Goal: Check status: Check status

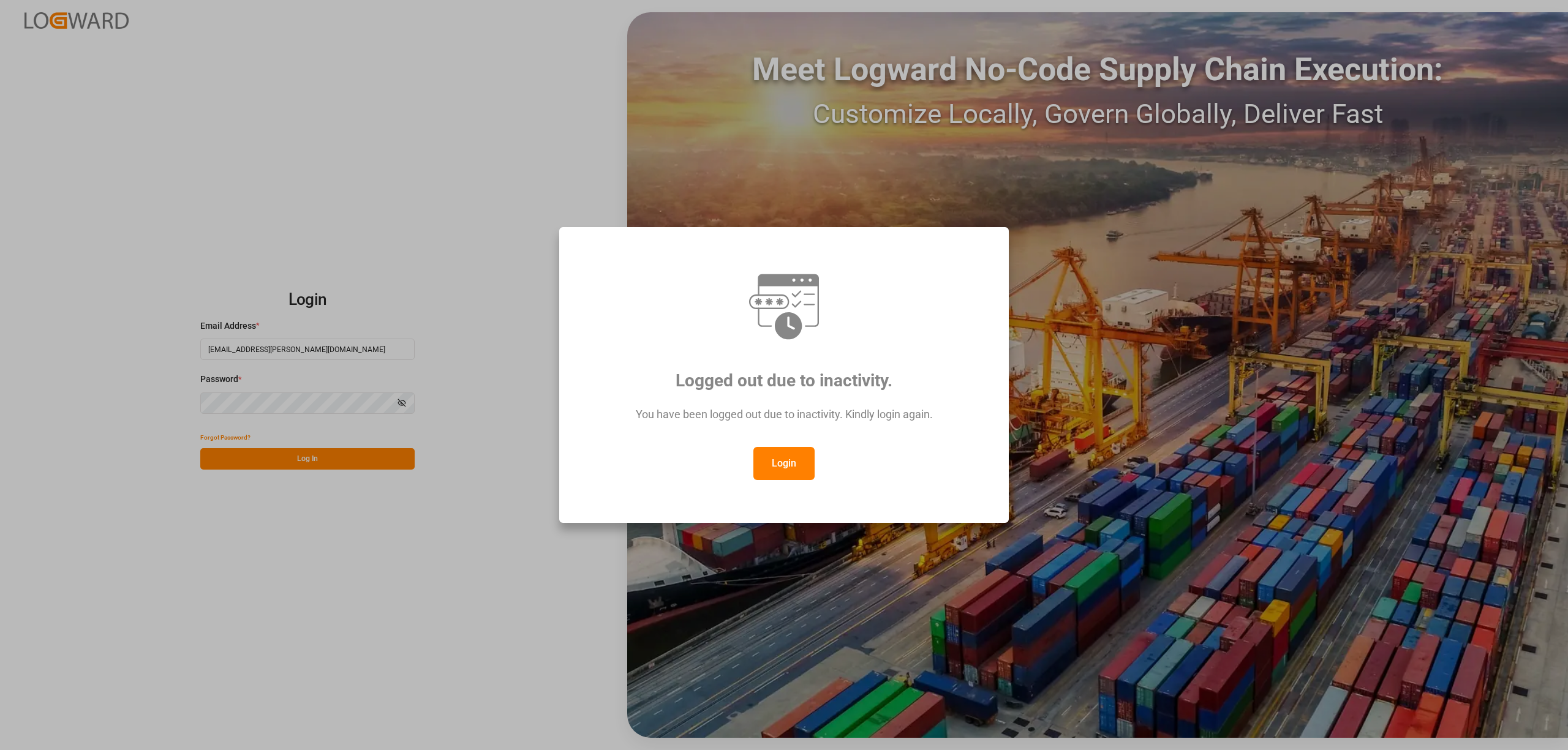
click at [775, 450] on button "Login" at bounding box center [784, 464] width 61 height 33
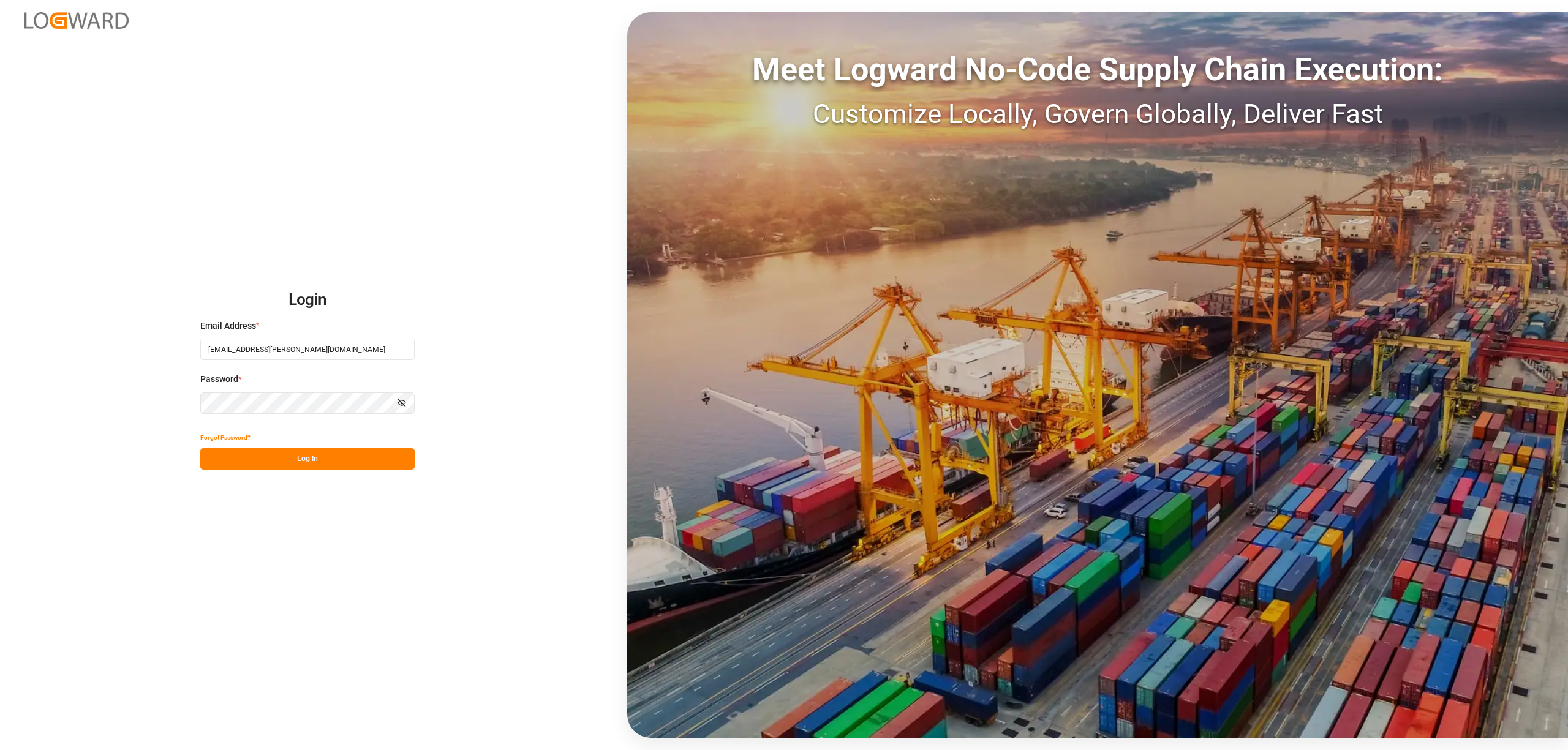
click at [292, 445] on div "Forgot Password?" at bounding box center [307, 437] width 215 height 22
click at [300, 459] on button "Log In" at bounding box center [307, 459] width 215 height 22
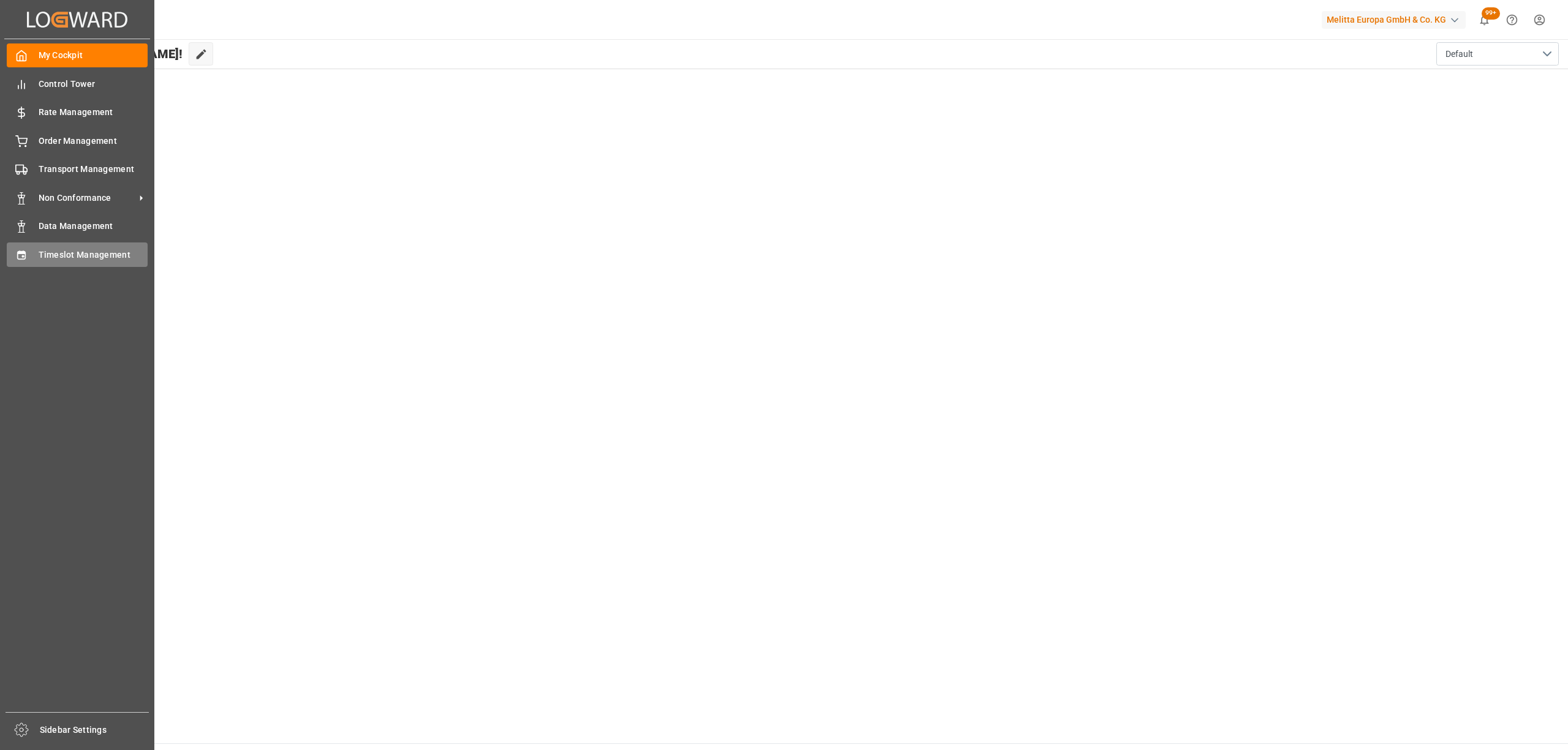
click at [31, 255] on div "Timeslot Management Timeslot Management" at bounding box center [77, 254] width 141 height 24
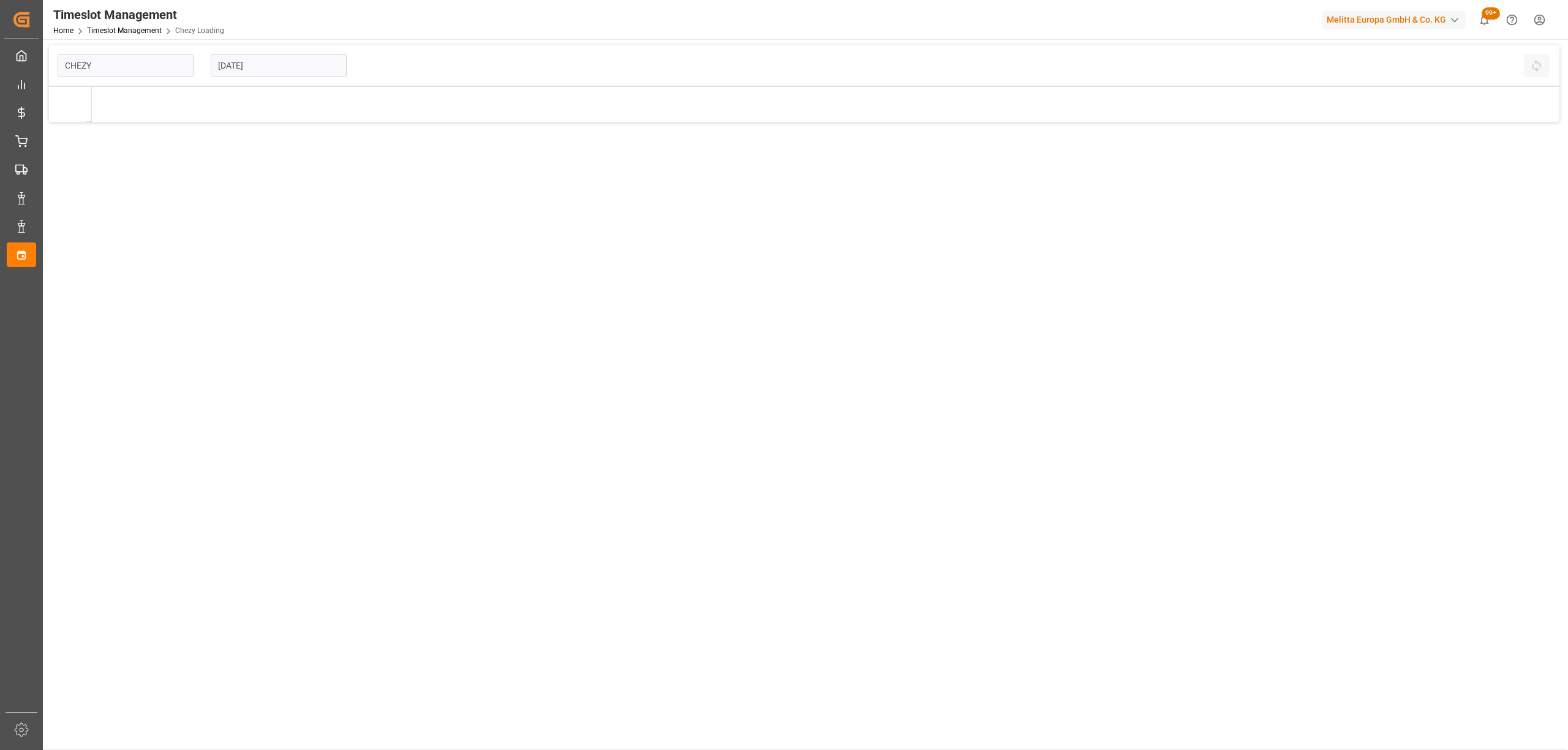
type input "Chezy Loading"
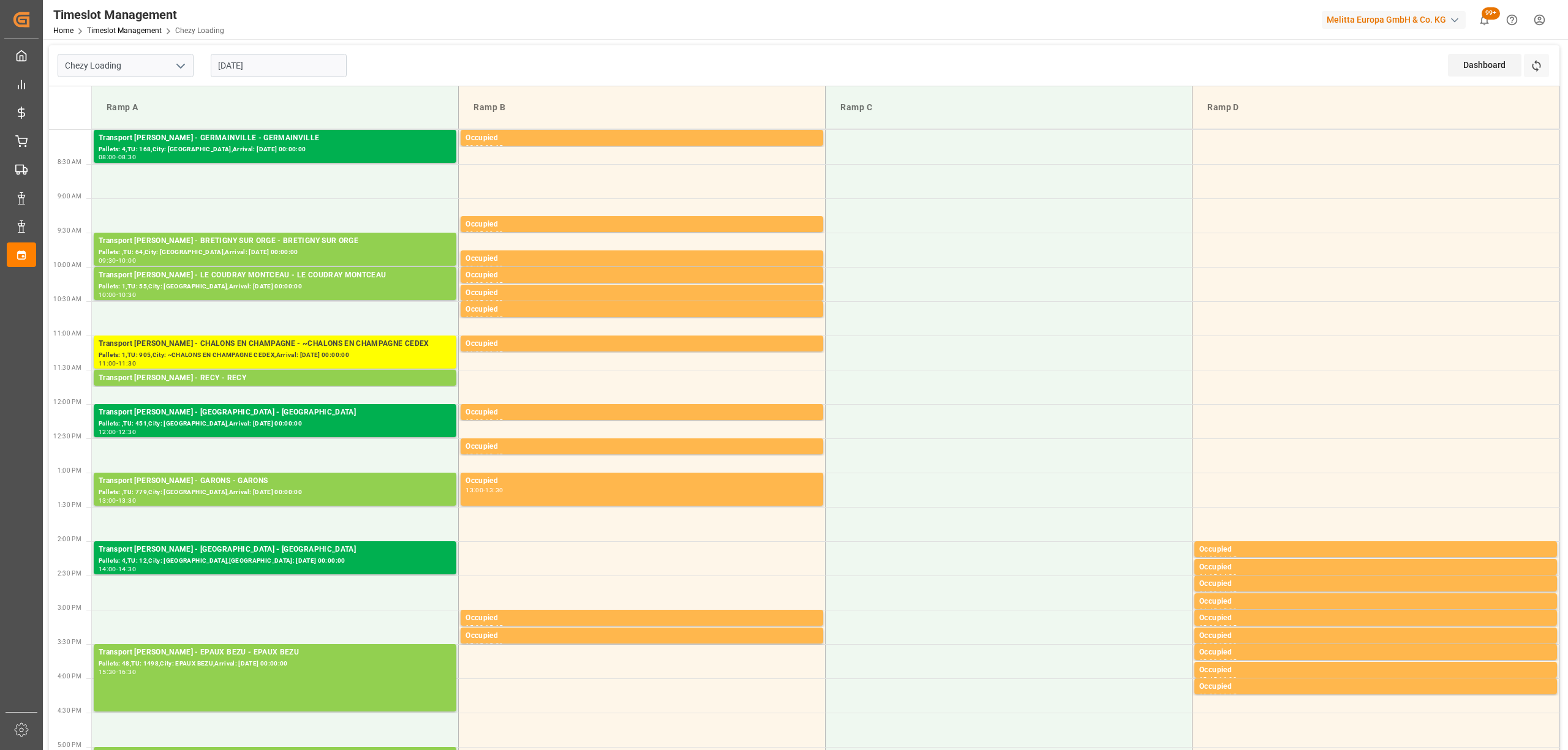
click at [1553, 62] on div "Dashboard View Dashboard Refresh Time Slots" at bounding box center [1503, 65] width 112 height 41
click at [1546, 70] on button "Refresh Time Slots" at bounding box center [1536, 65] width 25 height 23
click at [1532, 72] on button "Refresh Time Slots" at bounding box center [1536, 65] width 25 height 23
click at [1551, 65] on div "Dashboard View Dashboard Refresh Time Slots" at bounding box center [1503, 65] width 112 height 41
click at [1541, 67] on icon at bounding box center [1537, 66] width 13 height 13
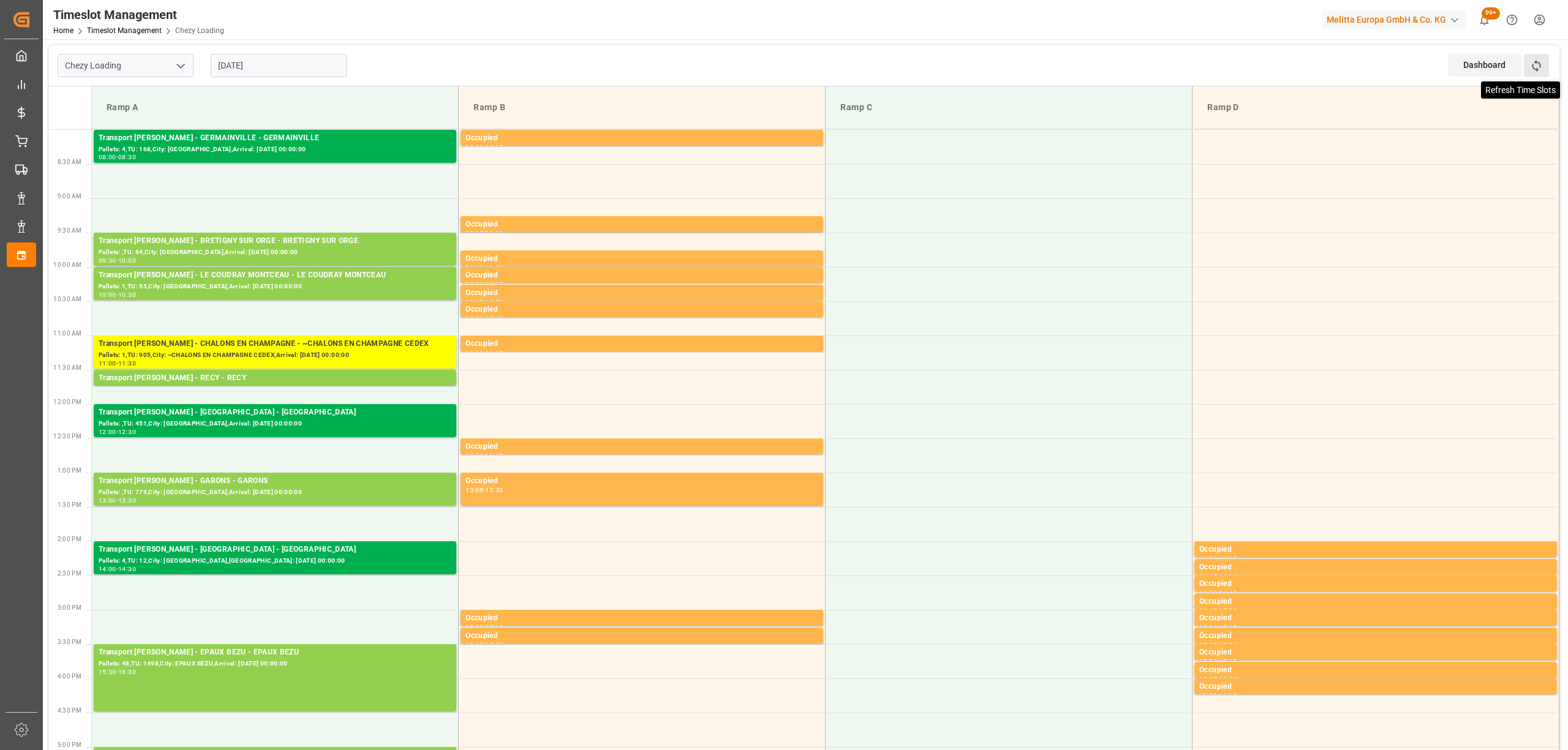
click at [1533, 70] on icon at bounding box center [1537, 66] width 13 height 13
